Goal: Information Seeking & Learning: Learn about a topic

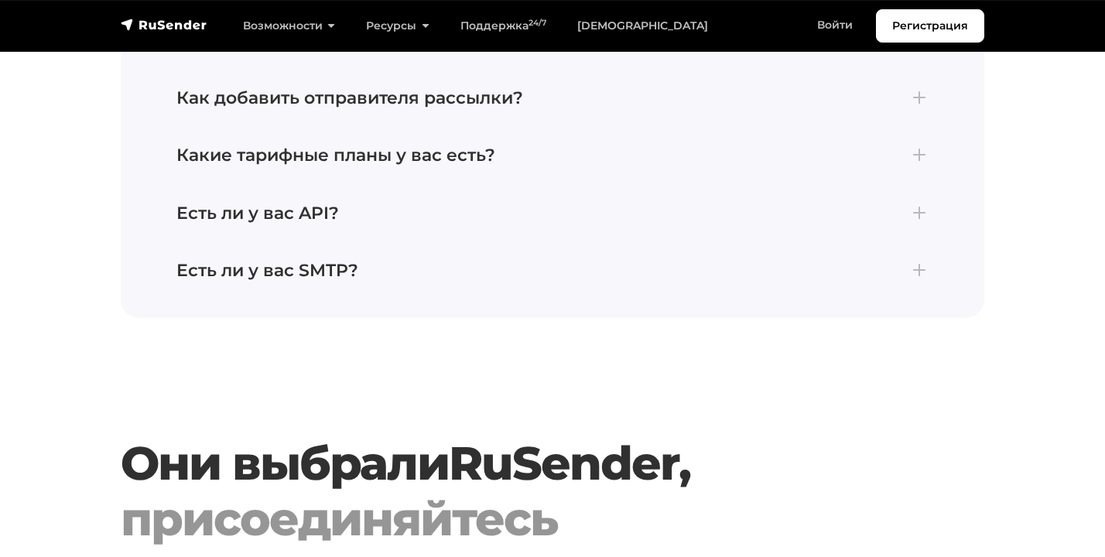
scroll to position [4463, 0]
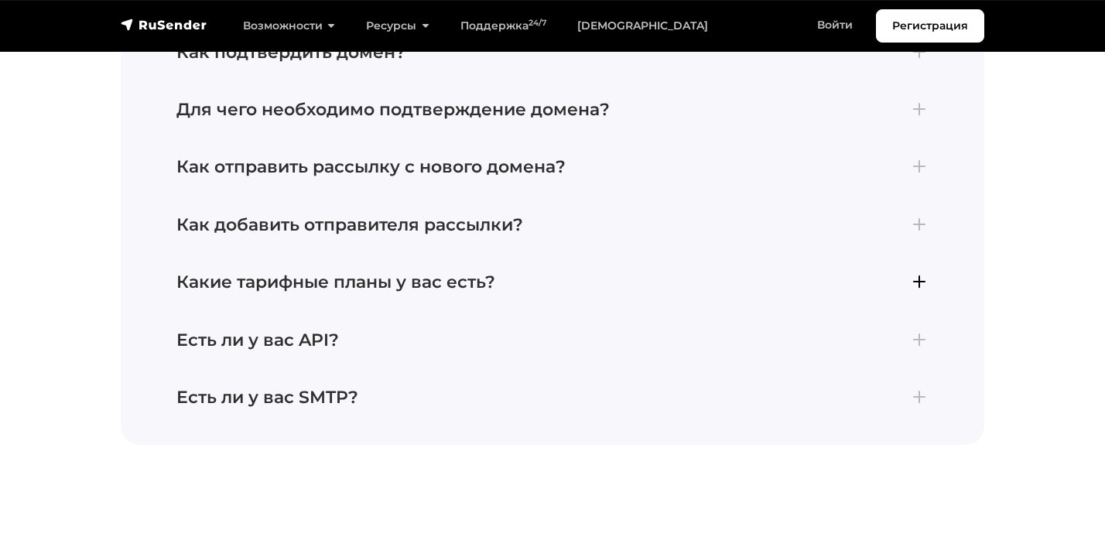
click at [455, 293] on h4 "Какие тарифные планы у вас есть?" at bounding box center [552, 282] width 752 height 20
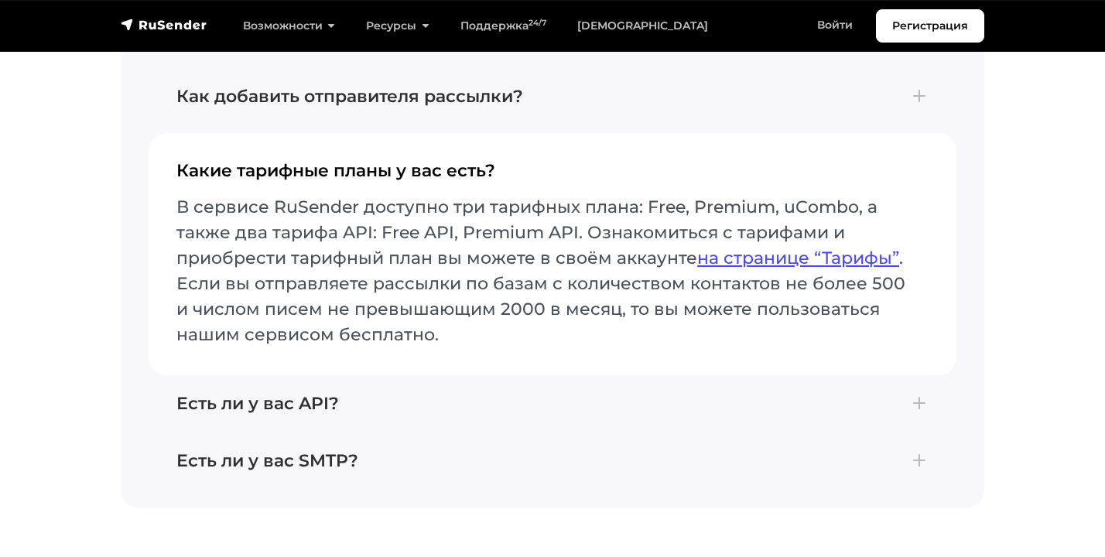
scroll to position [4351, 0]
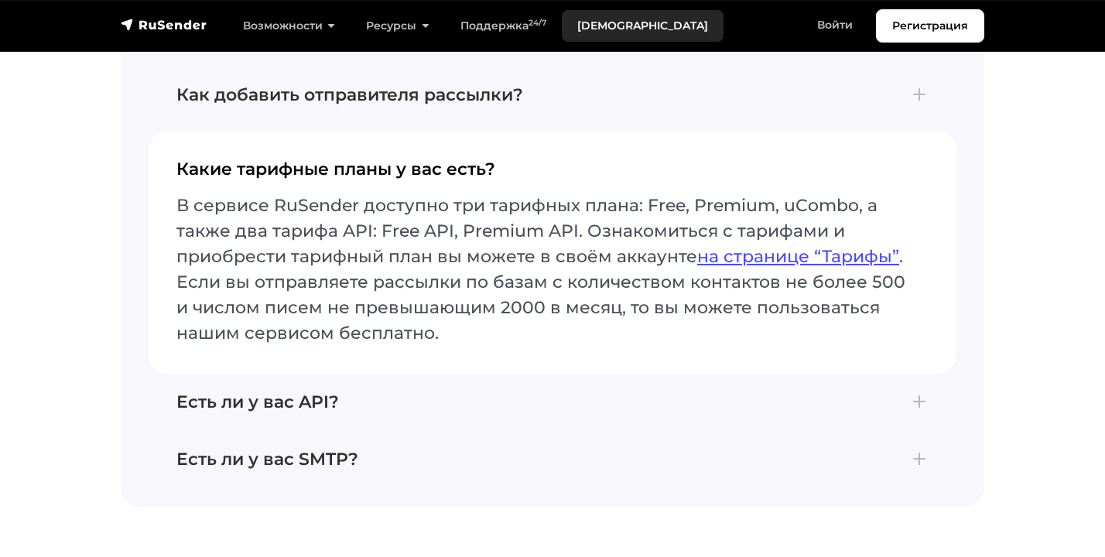
click at [592, 23] on link "[DEMOGRAPHIC_DATA]" at bounding box center [643, 26] width 162 height 32
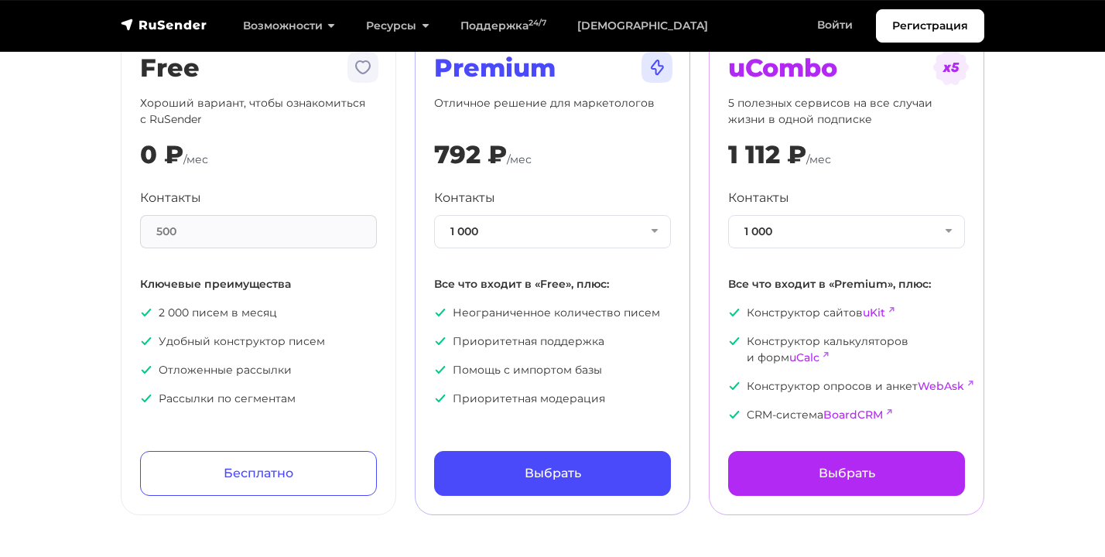
scroll to position [142, 0]
click at [641, 229] on button "1 000" at bounding box center [552, 230] width 237 height 33
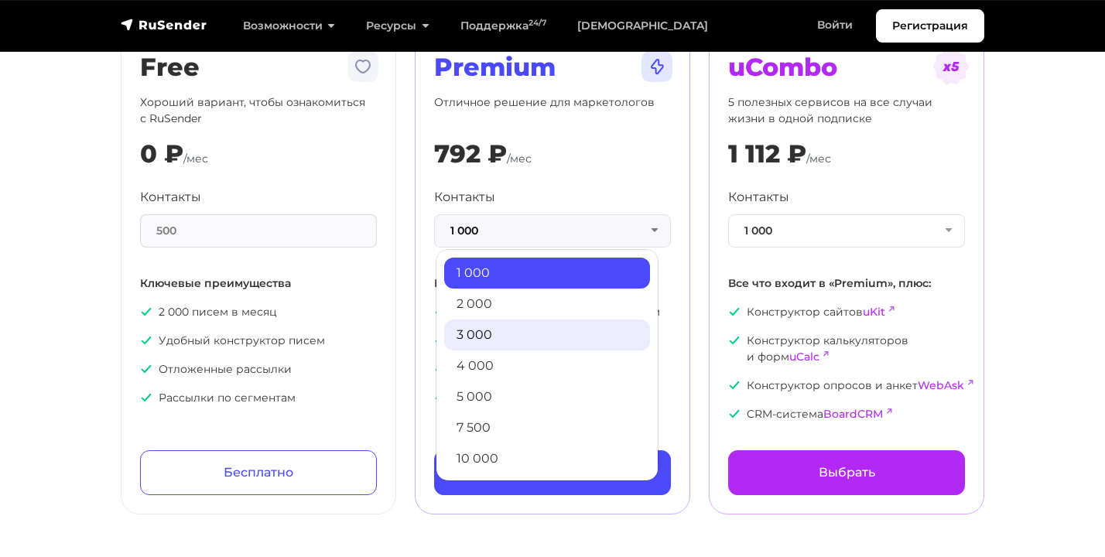
click at [518, 332] on link "3 000" at bounding box center [547, 335] width 206 height 31
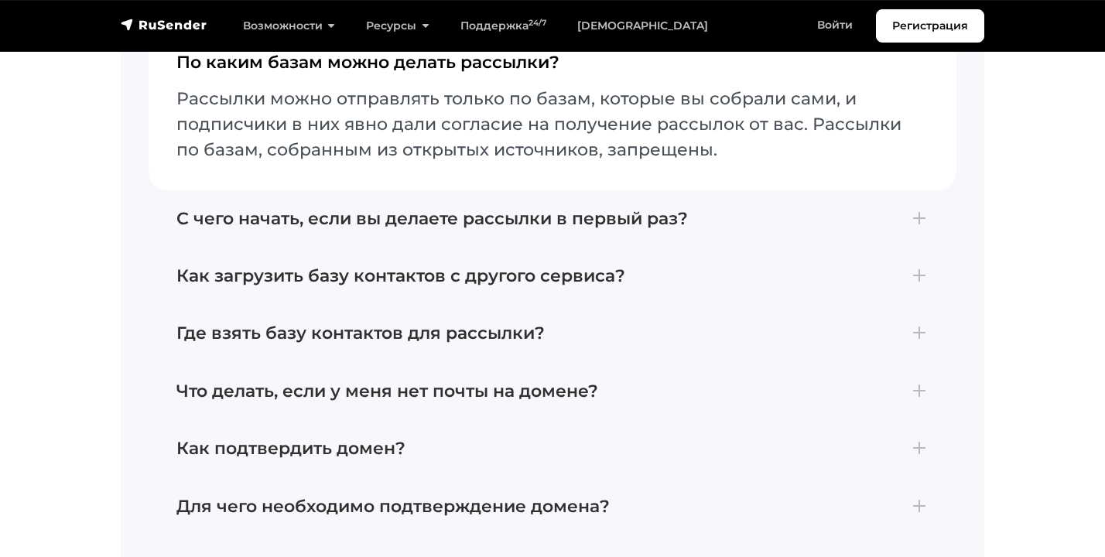
scroll to position [3509, 0]
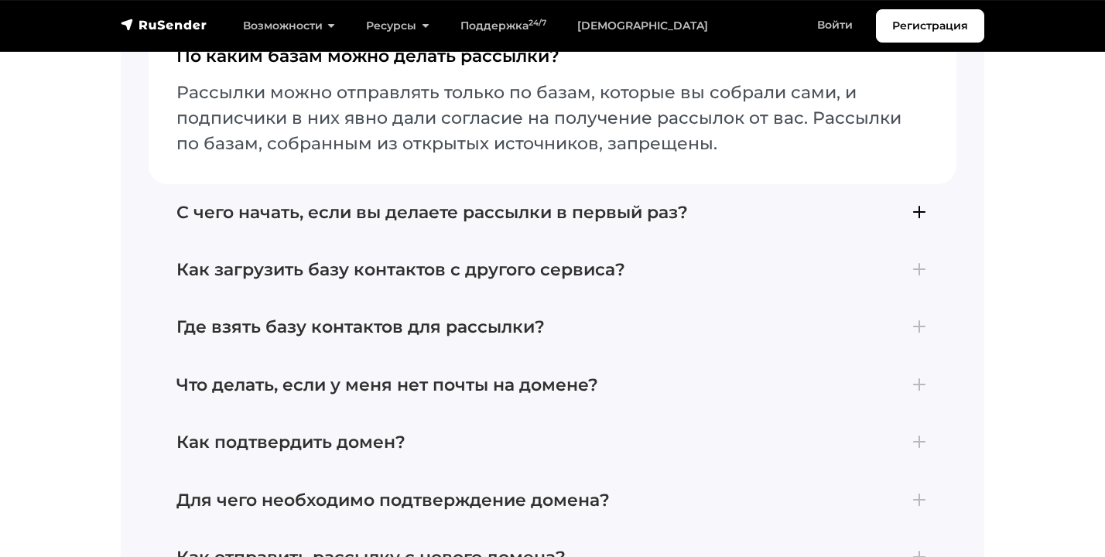
click at [919, 203] on h4 "С чего начать, если вы делаете рассылки в первый раз?" at bounding box center [552, 213] width 752 height 20
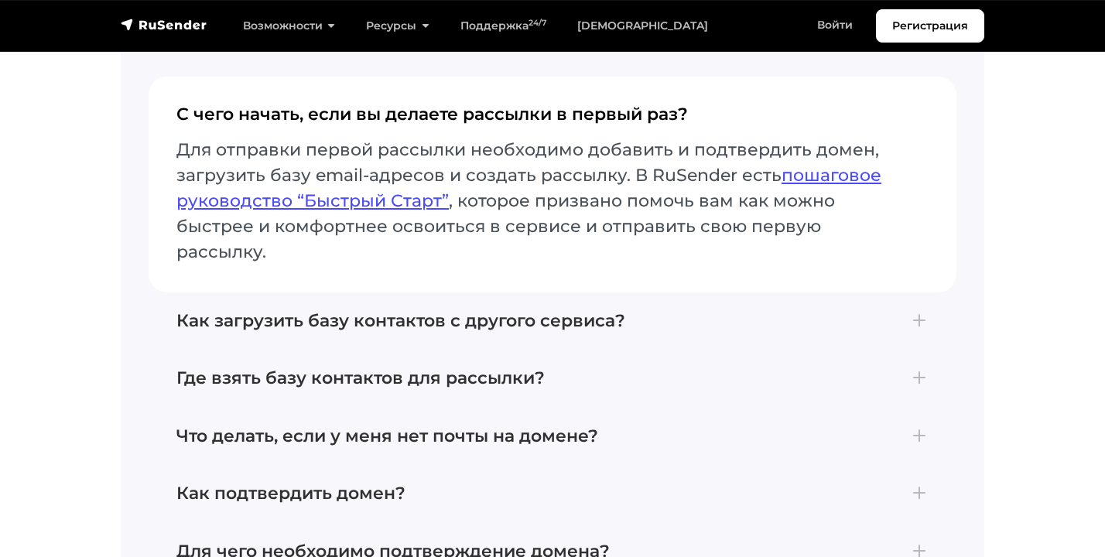
click at [919, 174] on p "Для отправки первой рассылки необходимо добавить и подтвердить домен, загрузить…" at bounding box center [552, 201] width 752 height 128
click at [924, 311] on h4 "Как загрузить базу контактов с другого сервиса?" at bounding box center [552, 321] width 752 height 20
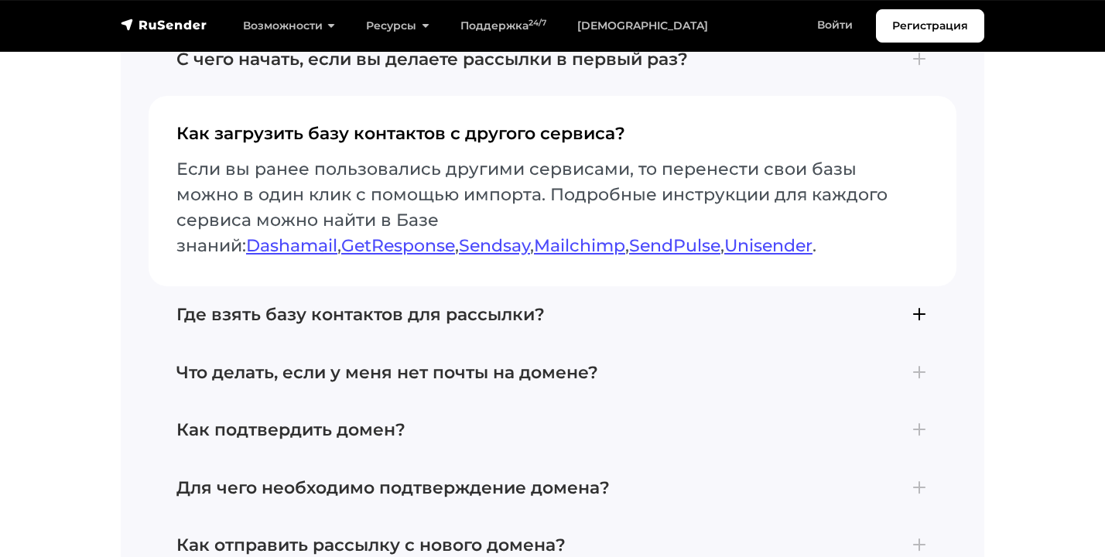
scroll to position [3549, 0]
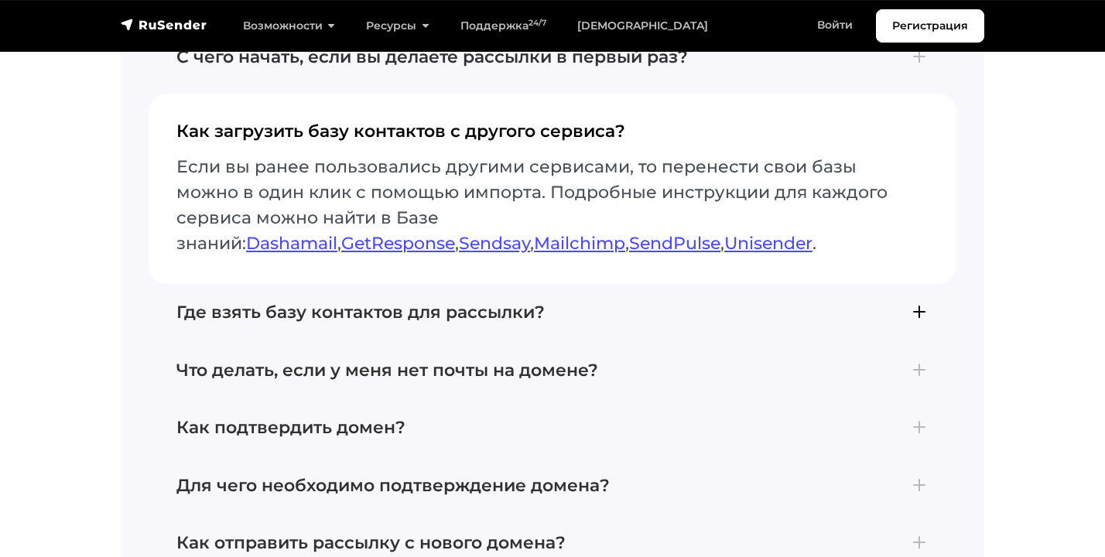
click at [923, 303] on h4 "Где взять базу контактов для рассылки?" at bounding box center [552, 313] width 752 height 20
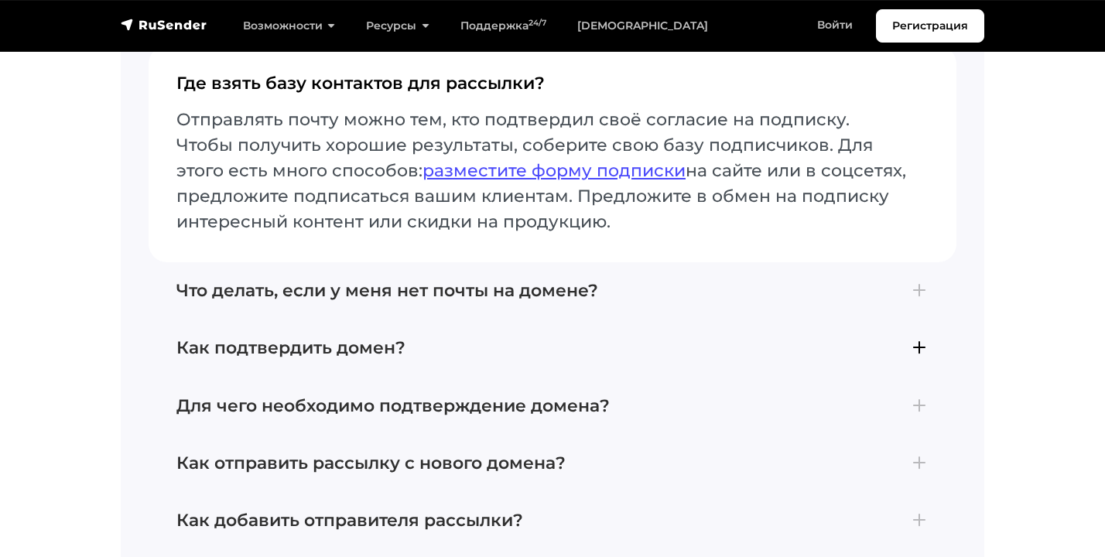
scroll to position [3656, 0]
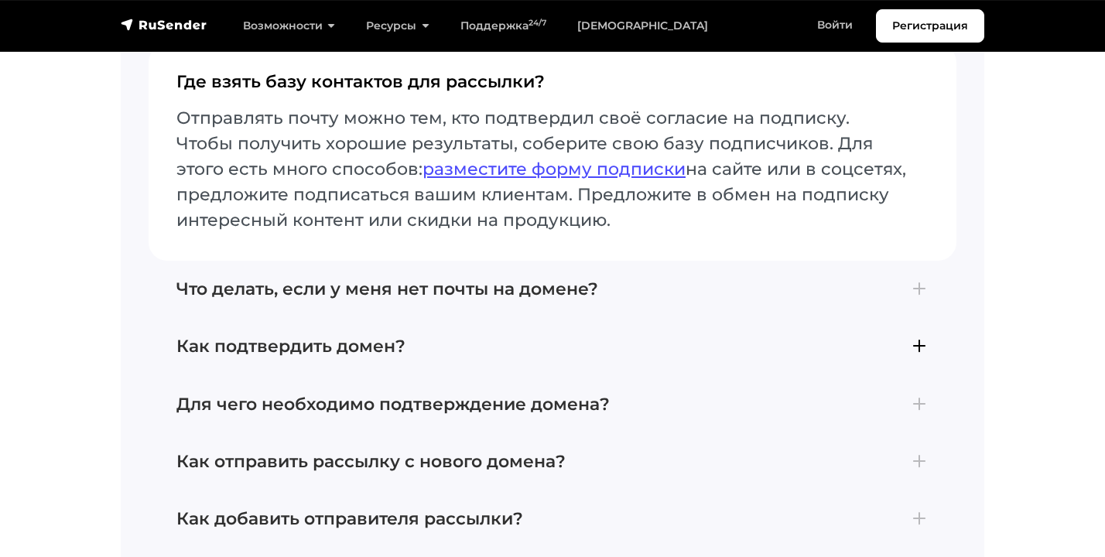
click at [912, 337] on h4 "Как подтвердить домен?" at bounding box center [552, 347] width 752 height 20
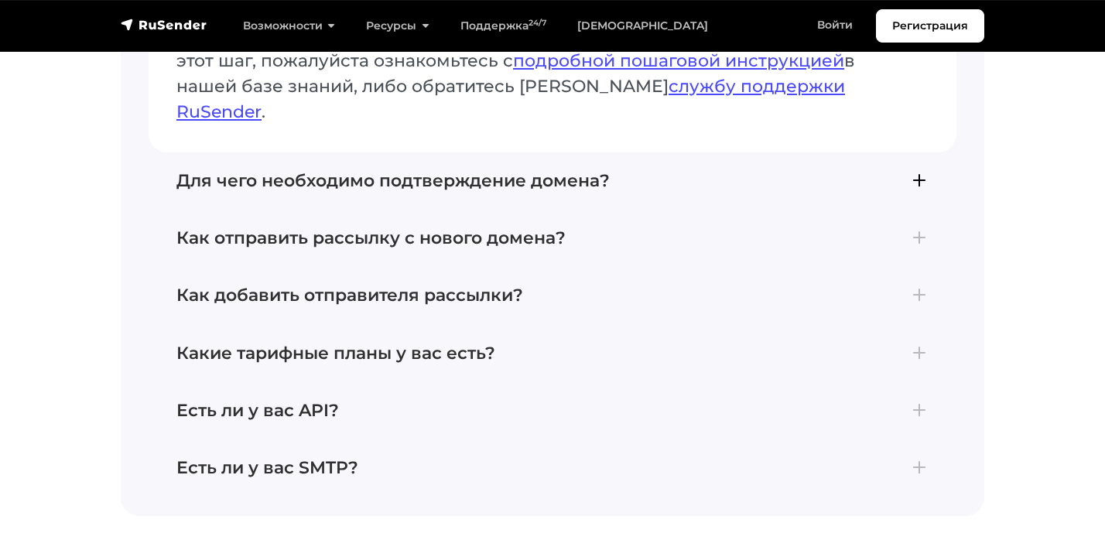
scroll to position [3932, 0]
click at [912, 342] on h4 "Какие тарифные планы у вас есть?" at bounding box center [552, 352] width 752 height 20
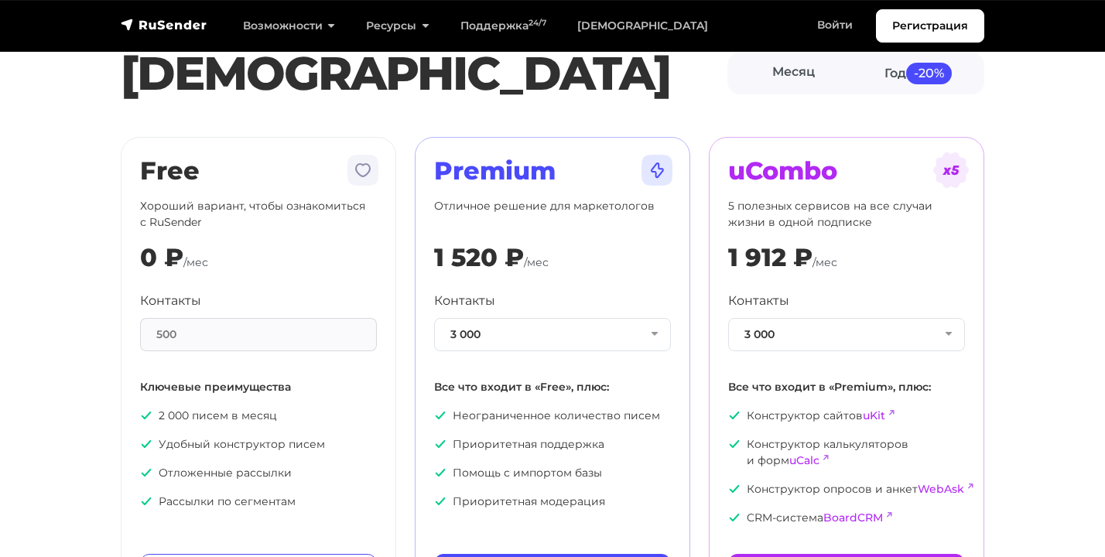
scroll to position [0, 0]
